Goal: Use online tool/utility: Utilize a website feature to perform a specific function

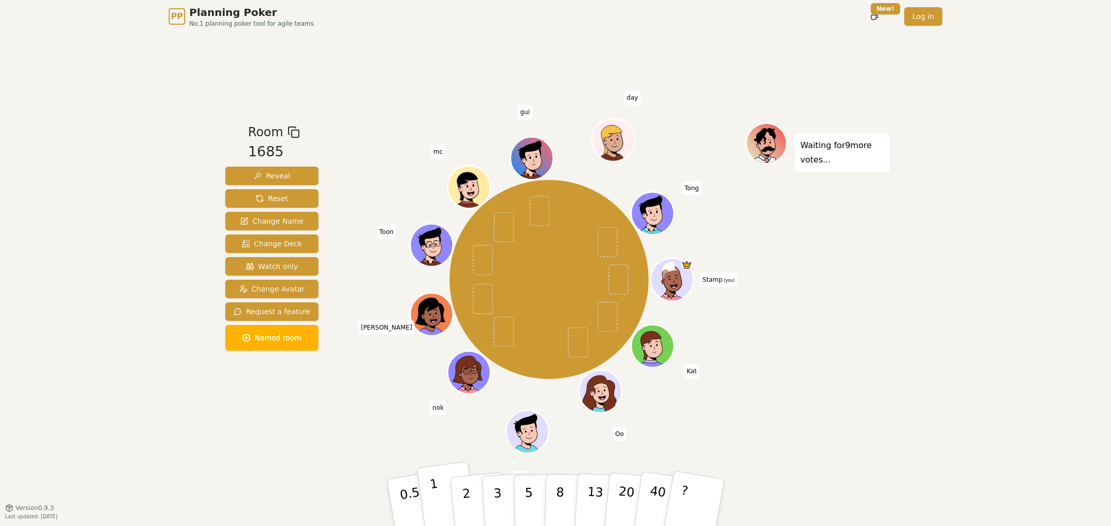
click at [443, 497] on button "1" at bounding box center [447, 502] width 61 height 83
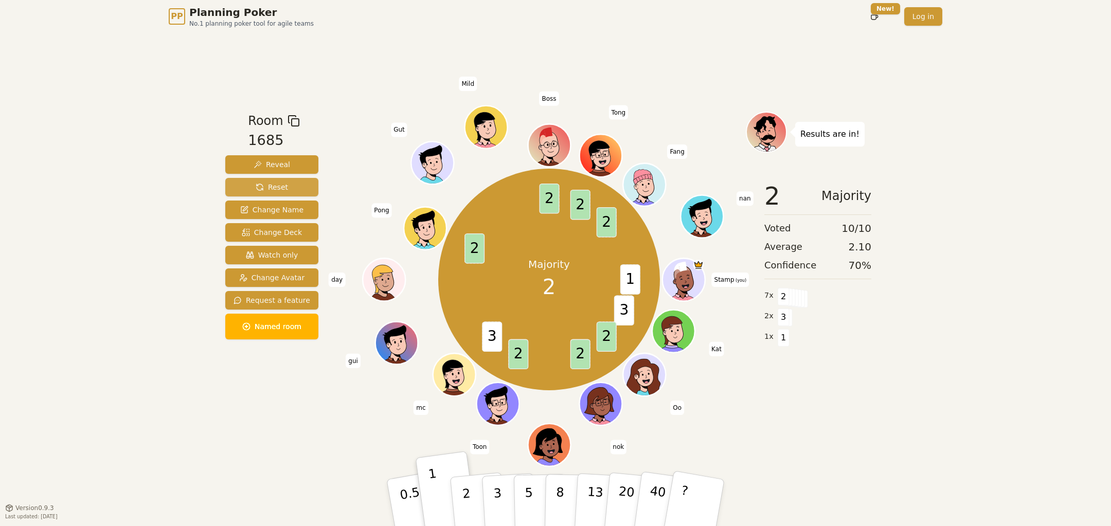
click at [275, 189] on span "Reset" at bounding box center [272, 187] width 32 height 10
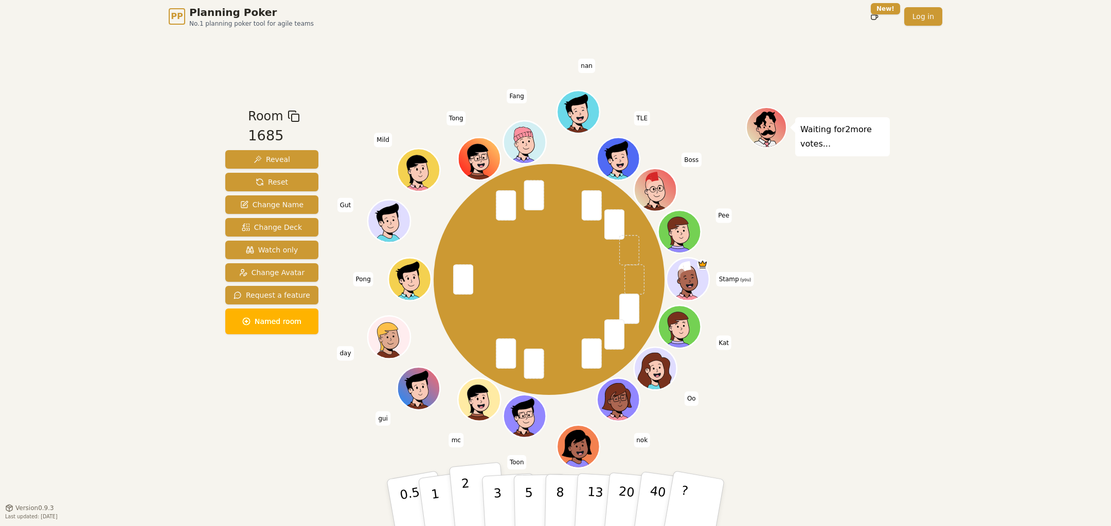
click at [477, 502] on button "2" at bounding box center [478, 503] width 59 height 82
click at [485, 501] on button "3" at bounding box center [509, 503] width 56 height 80
click at [460, 505] on button "2" at bounding box center [478, 503] width 59 height 82
click at [273, 448] on div "Room 1685 Reveal Reset Change Name Change Deck Watch only Change Avatar Request…" at bounding box center [555, 270] width 669 height 475
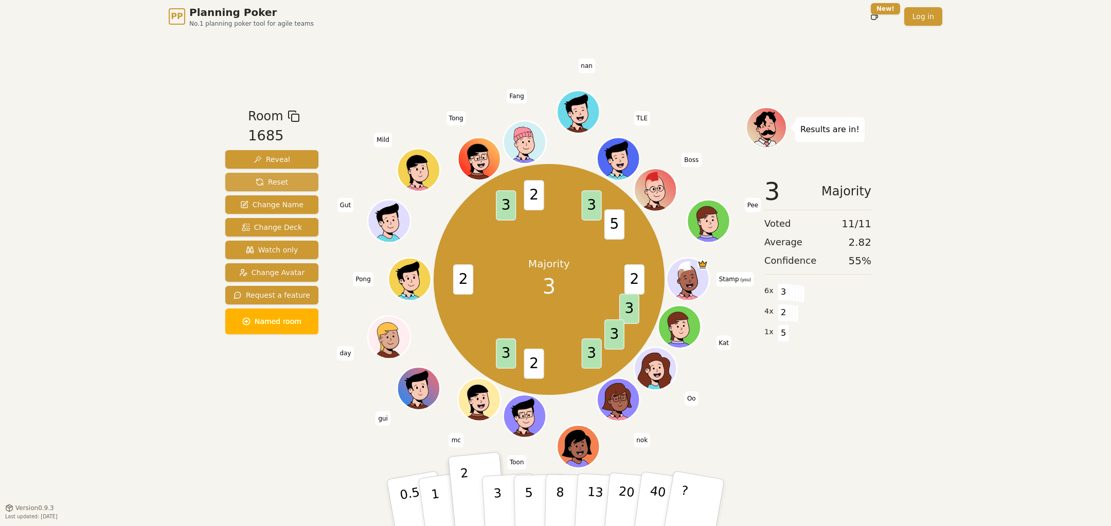
click at [273, 181] on span "Reset" at bounding box center [272, 182] width 32 height 10
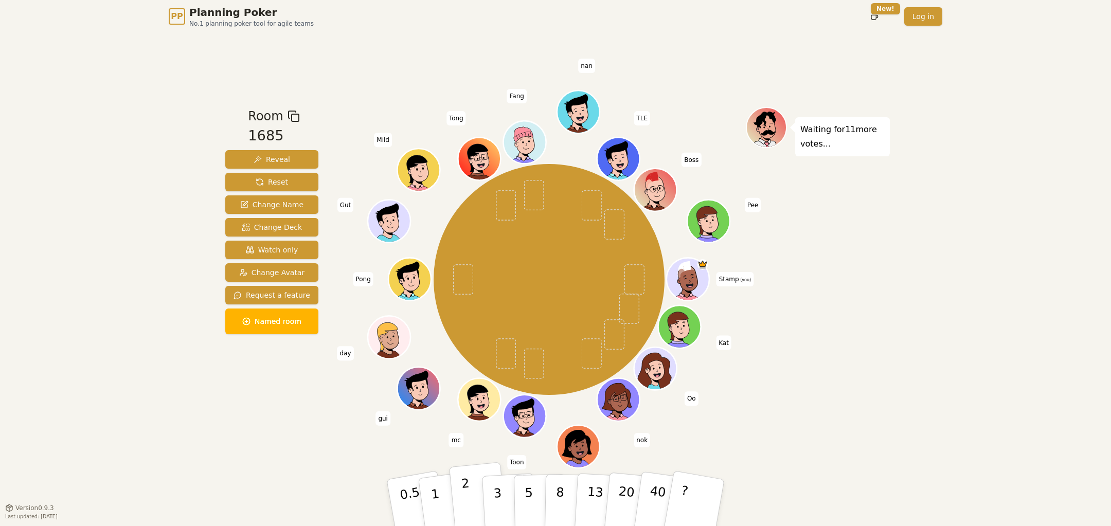
click at [479, 503] on button "2" at bounding box center [478, 503] width 59 height 82
click at [984, 403] on div "PP Planning Poker No.1 planning poker tool for agile teams Toggle theme New! Lo…" at bounding box center [555, 263] width 1111 height 526
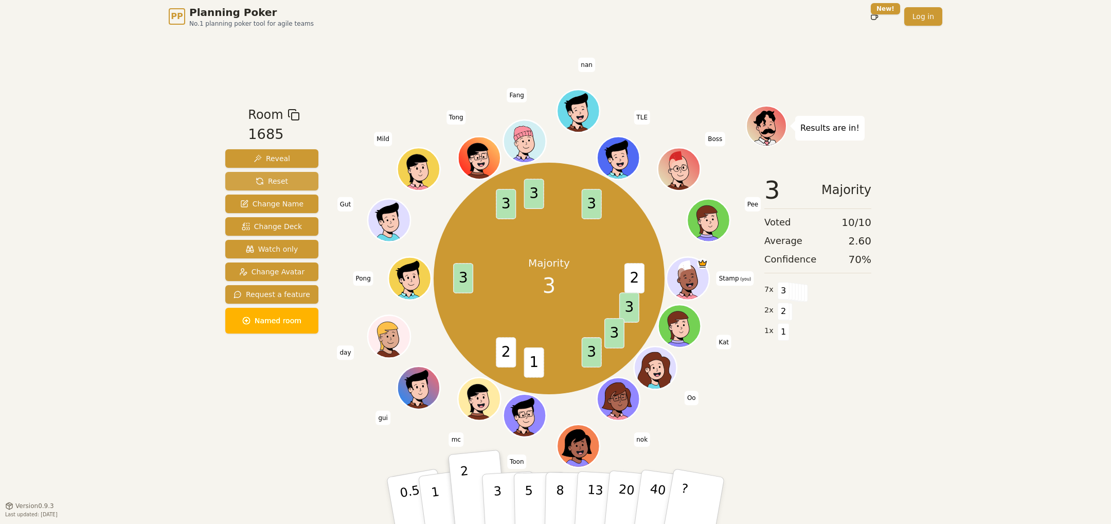
click at [291, 179] on button "Reset" at bounding box center [271, 181] width 93 height 19
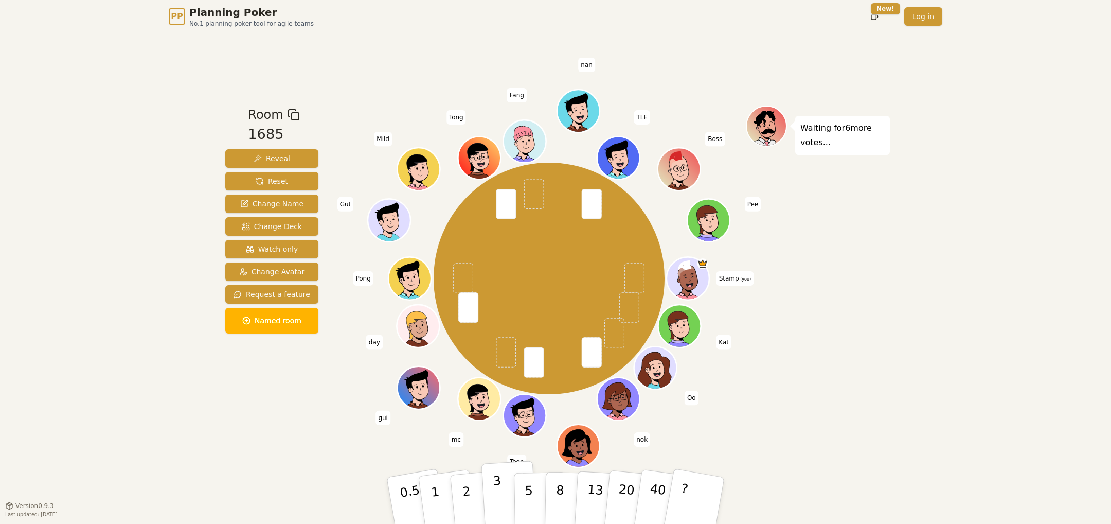
click at [497, 488] on p "3" at bounding box center [498, 501] width 11 height 56
click at [317, 404] on div "Room 1685 Reveal Reset Change Name Change Deck Watch only Change Avatar Request…" at bounding box center [271, 268] width 101 height 327
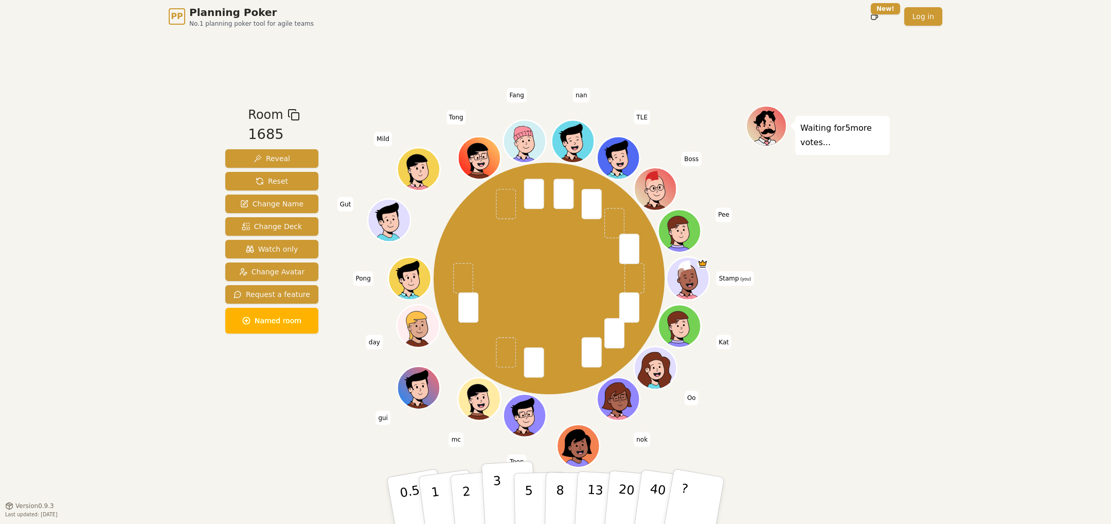
click at [506, 492] on button "3" at bounding box center [509, 500] width 56 height 80
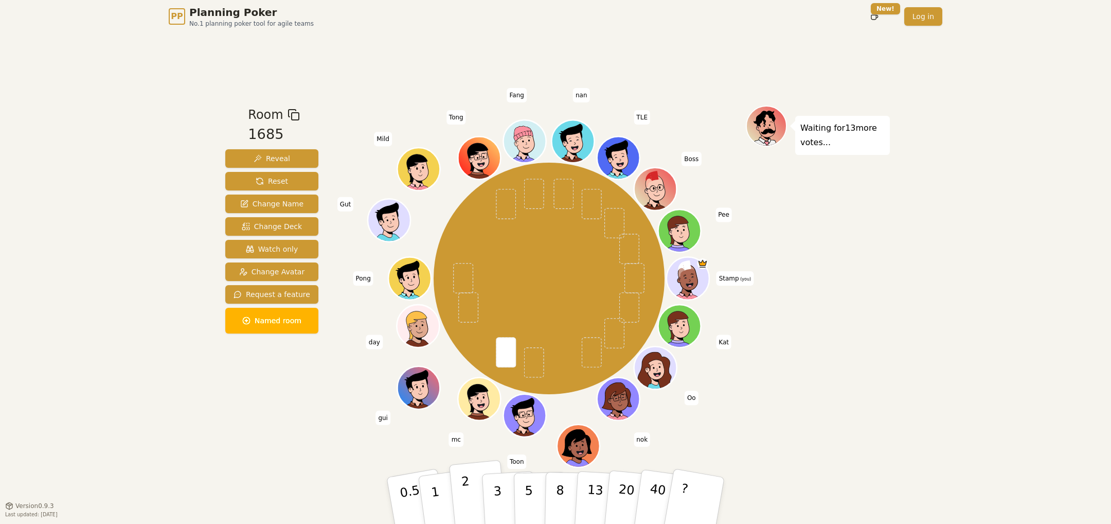
click at [468, 499] on p "2" at bounding box center [467, 502] width 13 height 56
click at [500, 497] on p "3" at bounding box center [498, 501] width 11 height 56
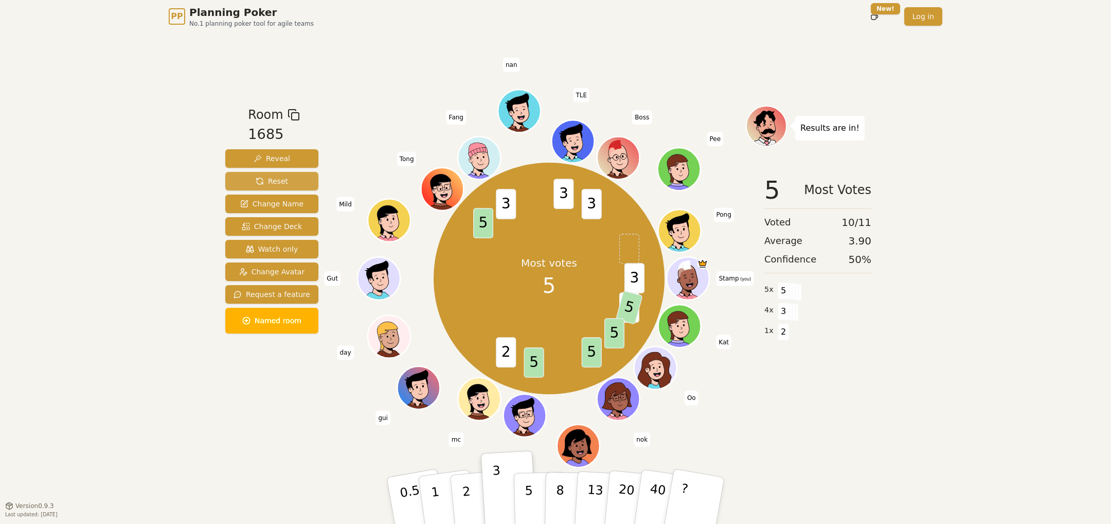
click at [291, 184] on button "Reset" at bounding box center [271, 181] width 93 height 19
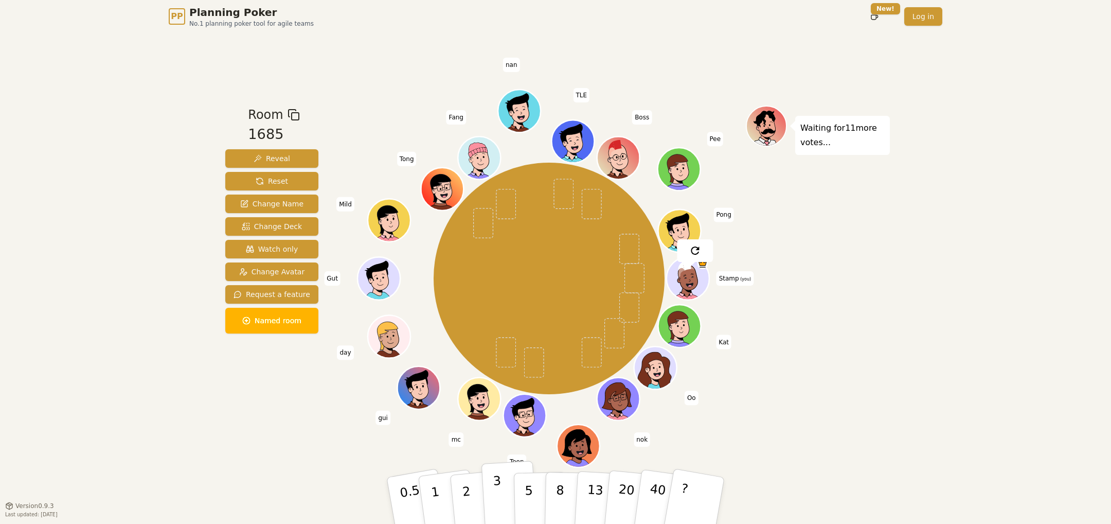
click at [498, 482] on p "3" at bounding box center [498, 501] width 11 height 56
click at [526, 505] on p "5" at bounding box center [529, 501] width 9 height 56
click at [283, 421] on div "Room 1685 Reveal Reset Change Name Change Deck Watch only Change Avatar Request…" at bounding box center [271, 268] width 101 height 327
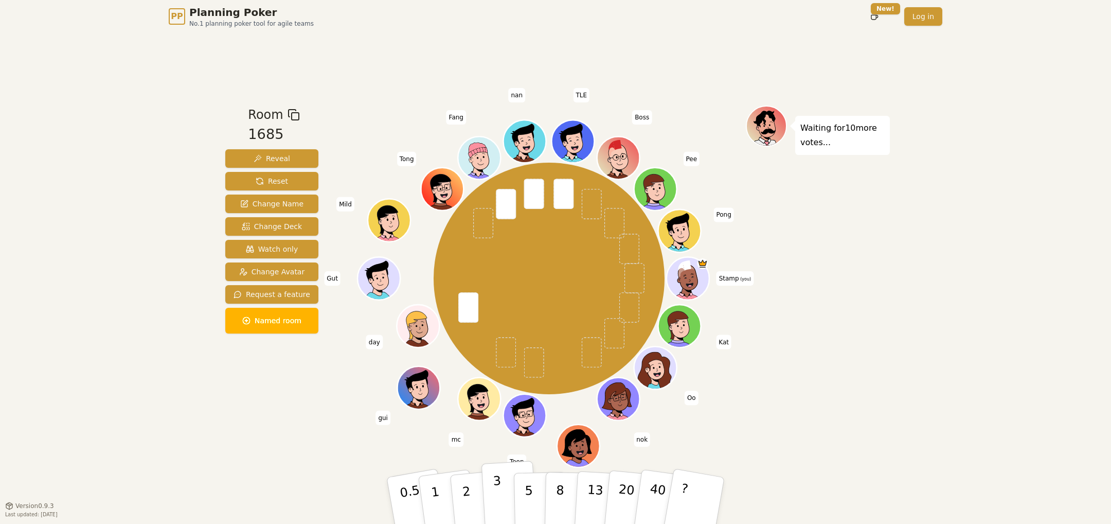
click at [498, 498] on p "3" at bounding box center [498, 501] width 11 height 56
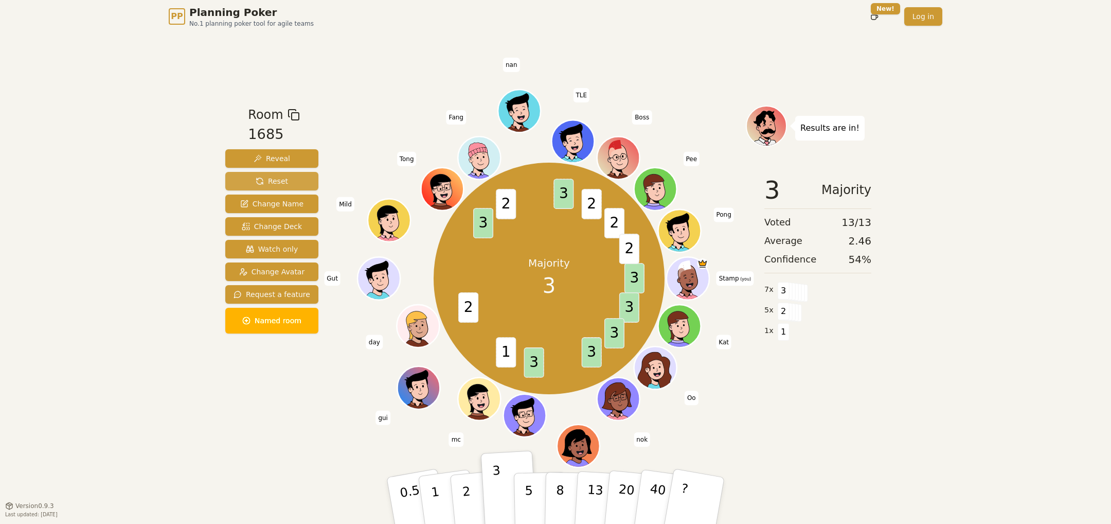
click at [283, 183] on span "Reset" at bounding box center [272, 181] width 32 height 10
